Goal: Task Accomplishment & Management: Use online tool/utility

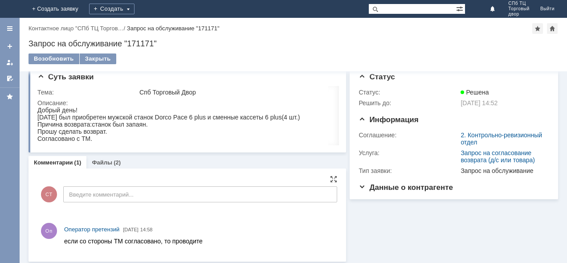
scroll to position [12, 0]
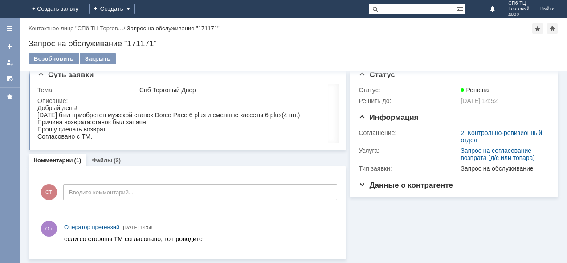
click at [109, 155] on div "Файлы (2)" at bounding box center [106, 160] width 40 height 13
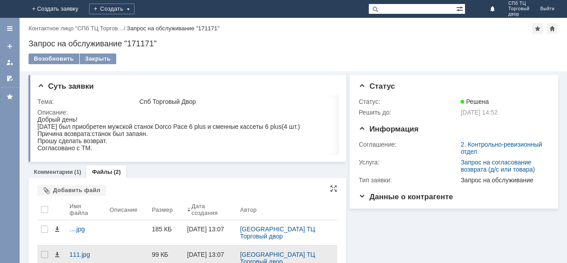
click at [114, 246] on div at bounding box center [127, 258] width 42 height 25
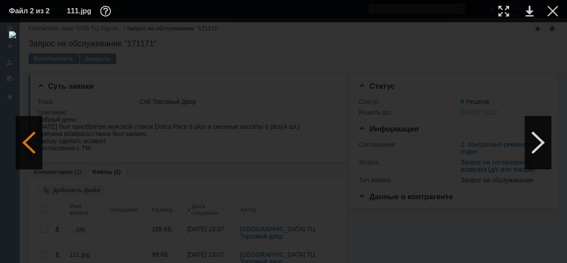
click at [29, 138] on div at bounding box center [29, 142] width 27 height 53
